Goal: Information Seeking & Learning: Find specific fact

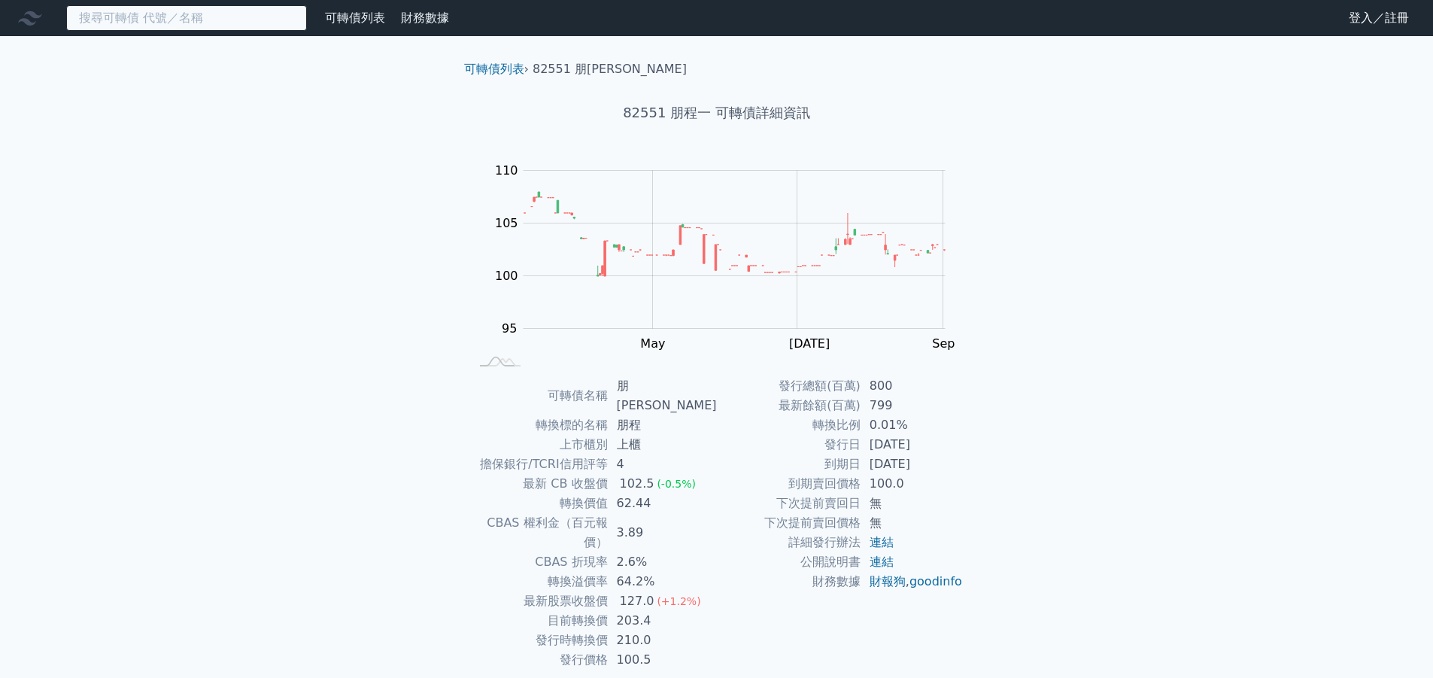
click at [134, 14] on input at bounding box center [186, 18] width 241 height 26
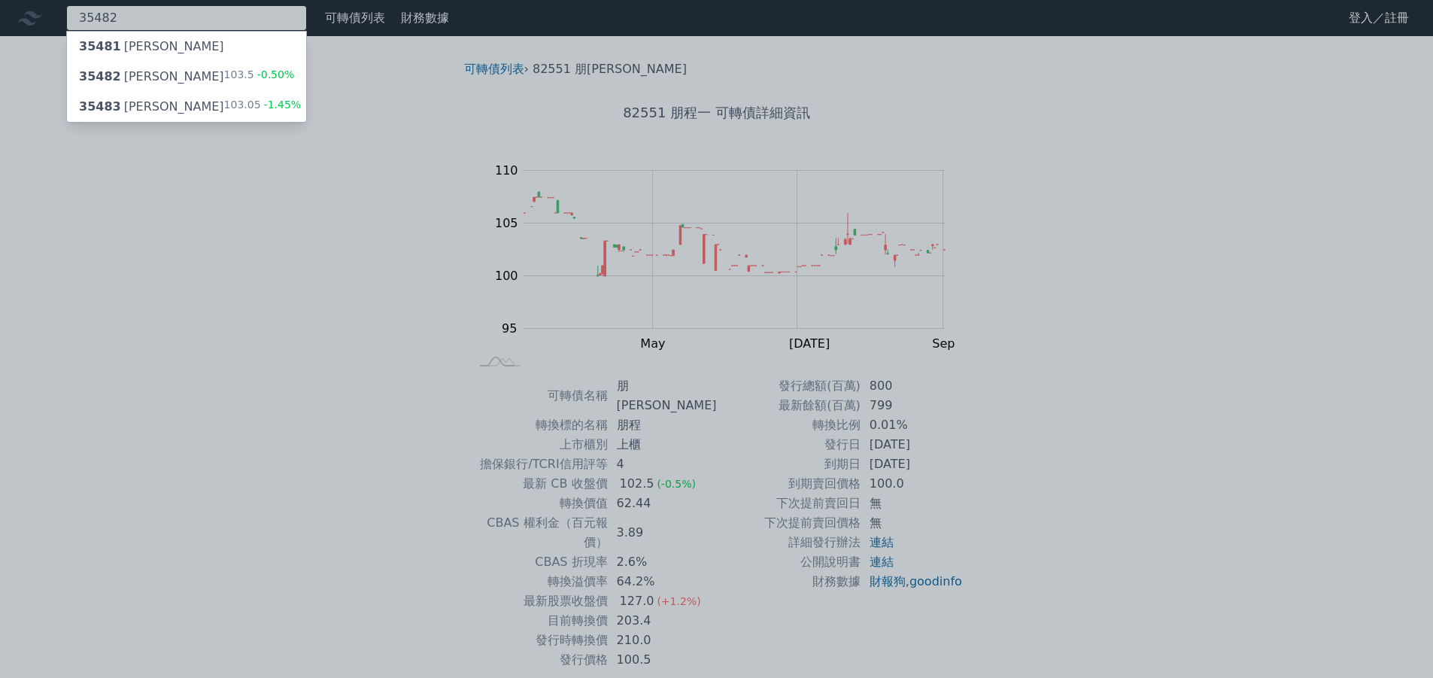
type input "35482"
click at [177, 91] on div "35482 兆利二 103.5 -0.50%" at bounding box center [186, 77] width 239 height 30
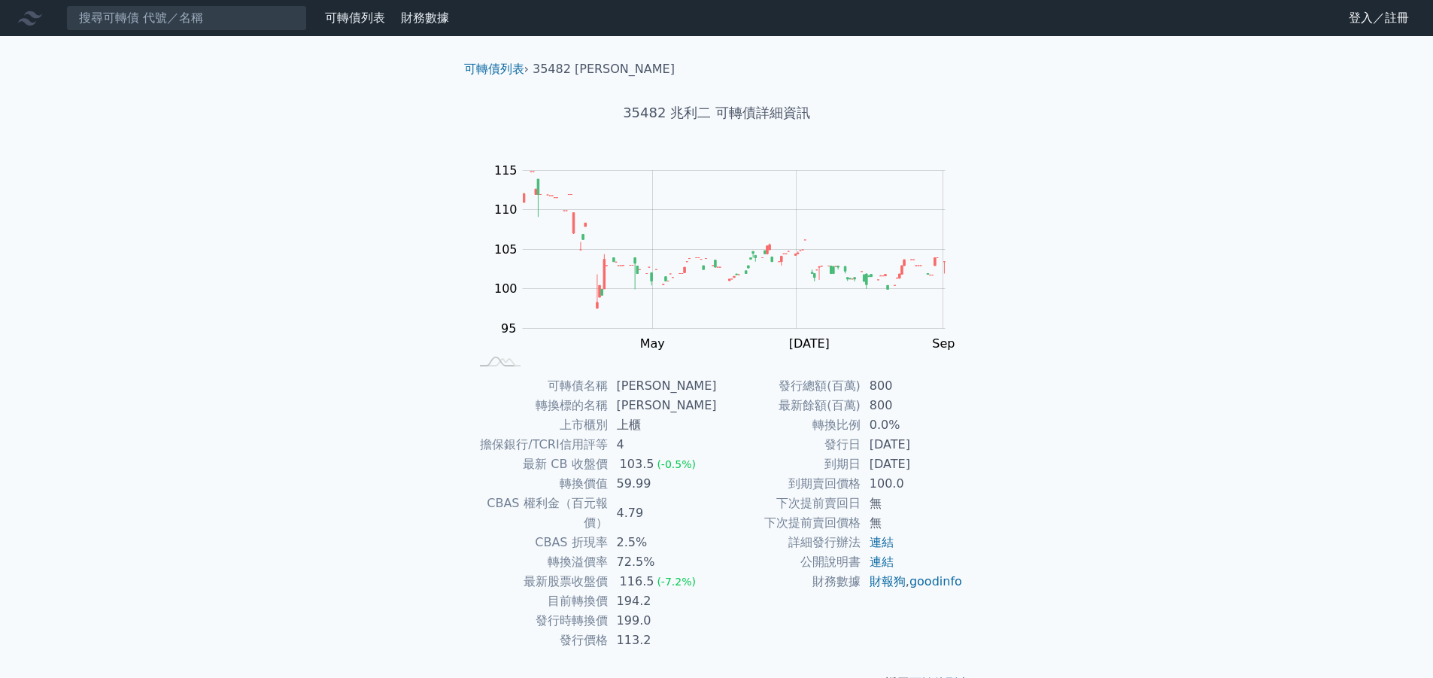
click at [126, 5] on nav "可轉債列表 財務數據 可轉債列表 財務數據 登入／註冊 登入／註冊" at bounding box center [716, 18] width 1433 height 36
drag, startPoint x: 126, startPoint y: 6, endPoint x: 125, endPoint y: 26, distance: 19.6
click at [125, 26] on input at bounding box center [186, 18] width 241 height 26
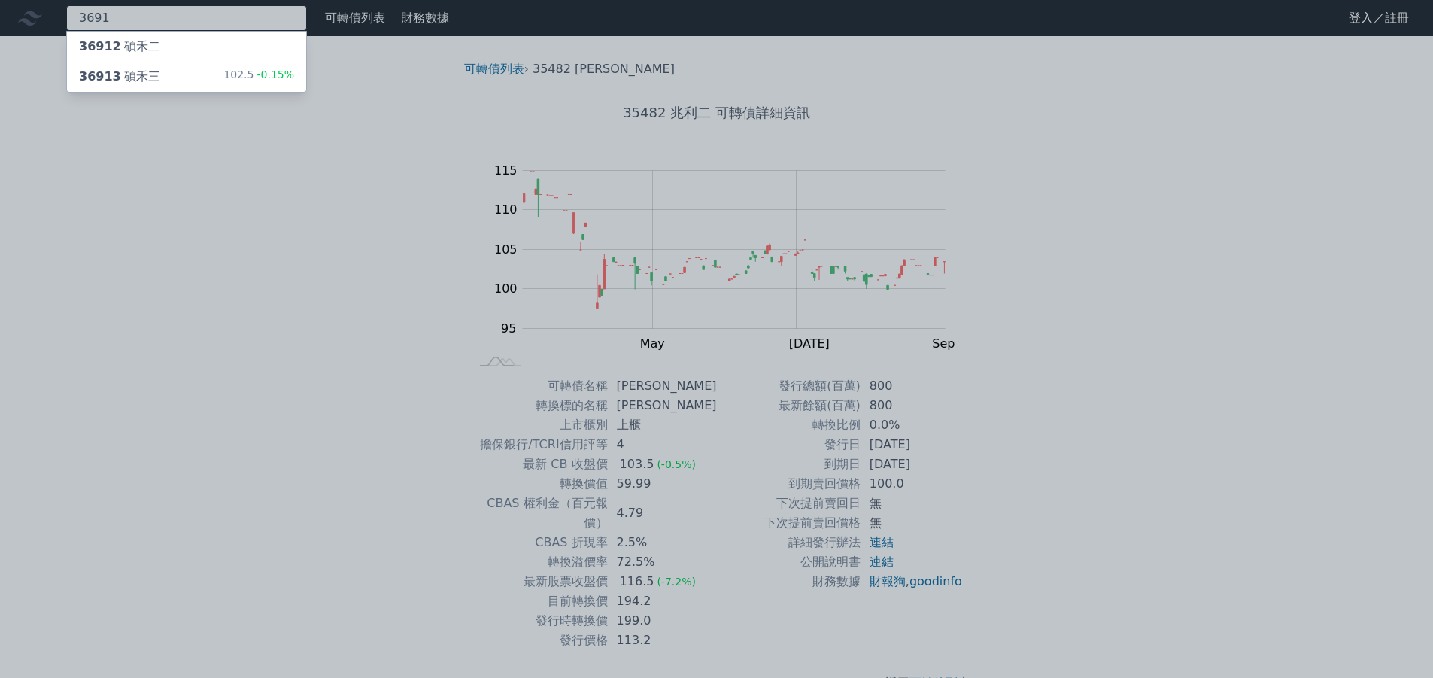
type input "3691"
click at [135, 82] on div "36913 碩禾三" at bounding box center [119, 77] width 81 height 18
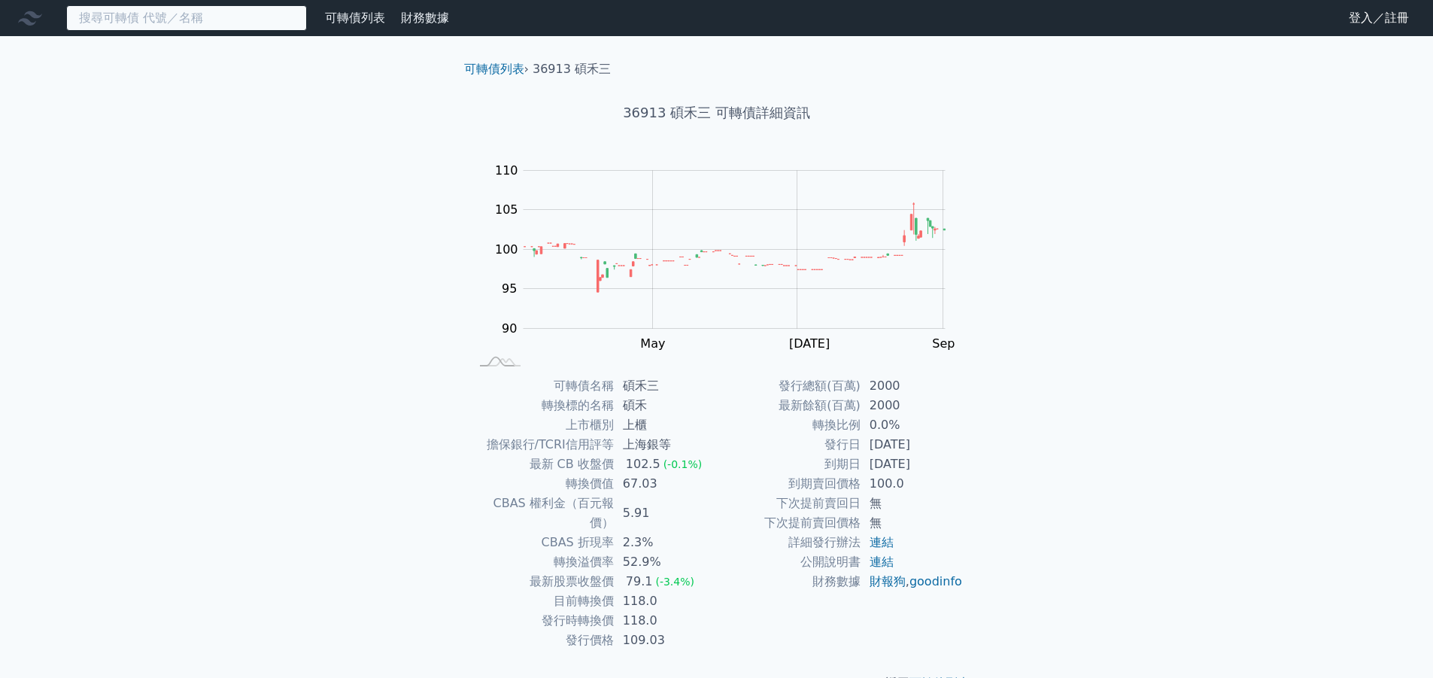
click at [107, 9] on input at bounding box center [186, 18] width 241 height 26
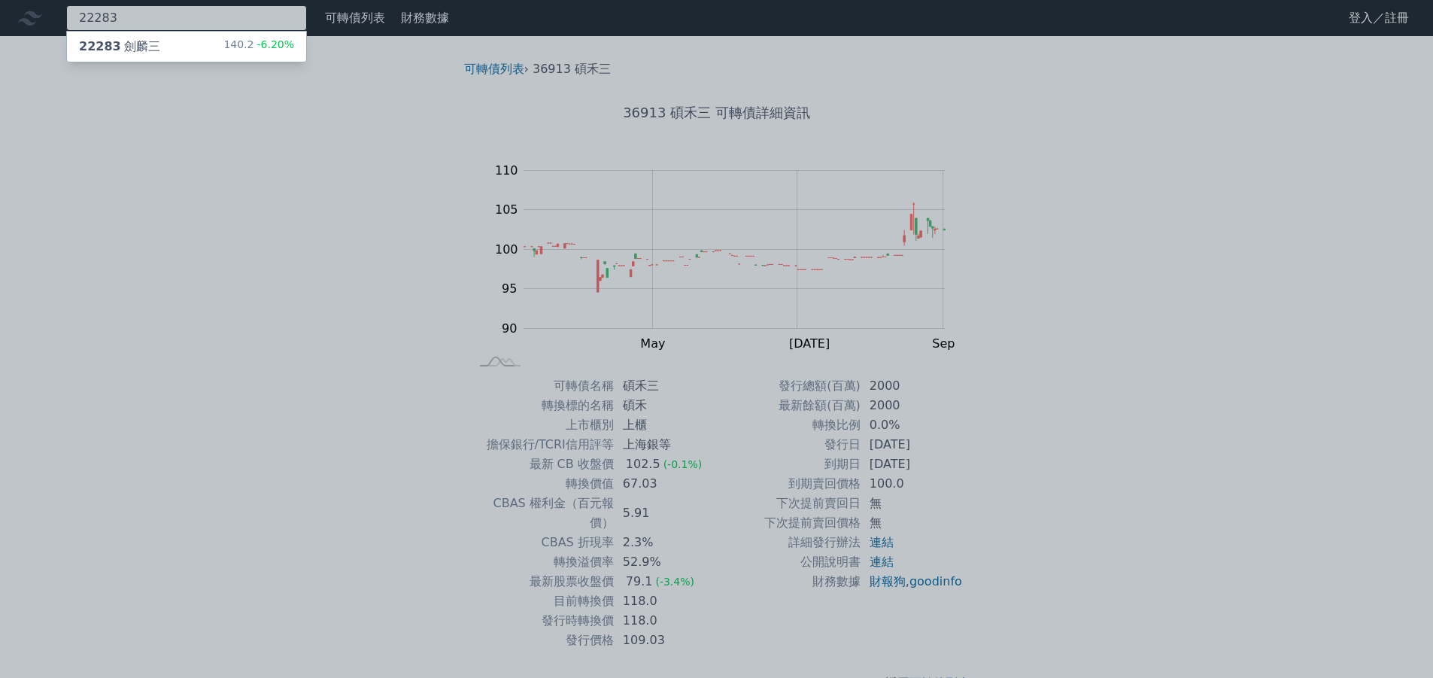
type input "22283"
click at [193, 59] on div "22283 劍麟三 140.2 -6.20%" at bounding box center [186, 47] width 239 height 30
